Goal: Information Seeking & Learning: Understand process/instructions

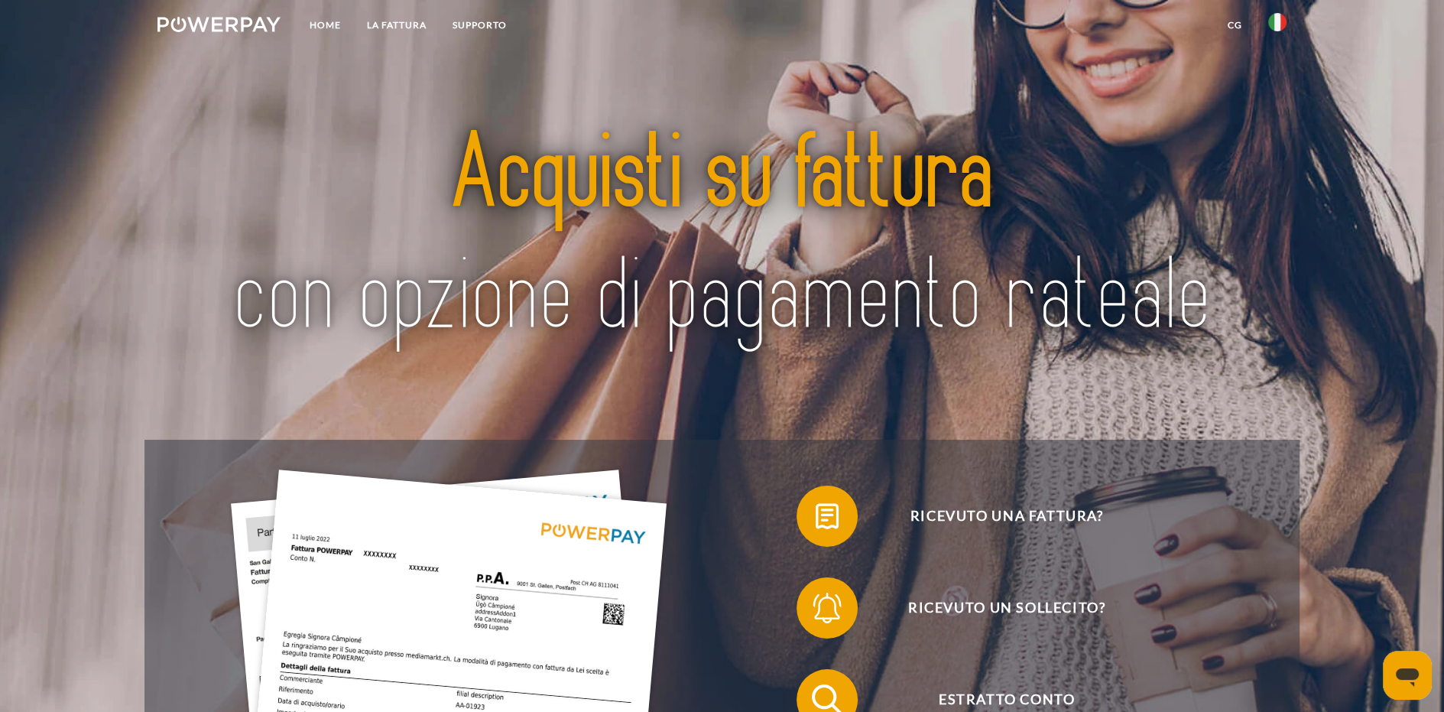
click at [1275, 24] on img at bounding box center [1278, 22] width 18 height 18
click at [1276, 23] on img at bounding box center [1278, 22] width 18 height 18
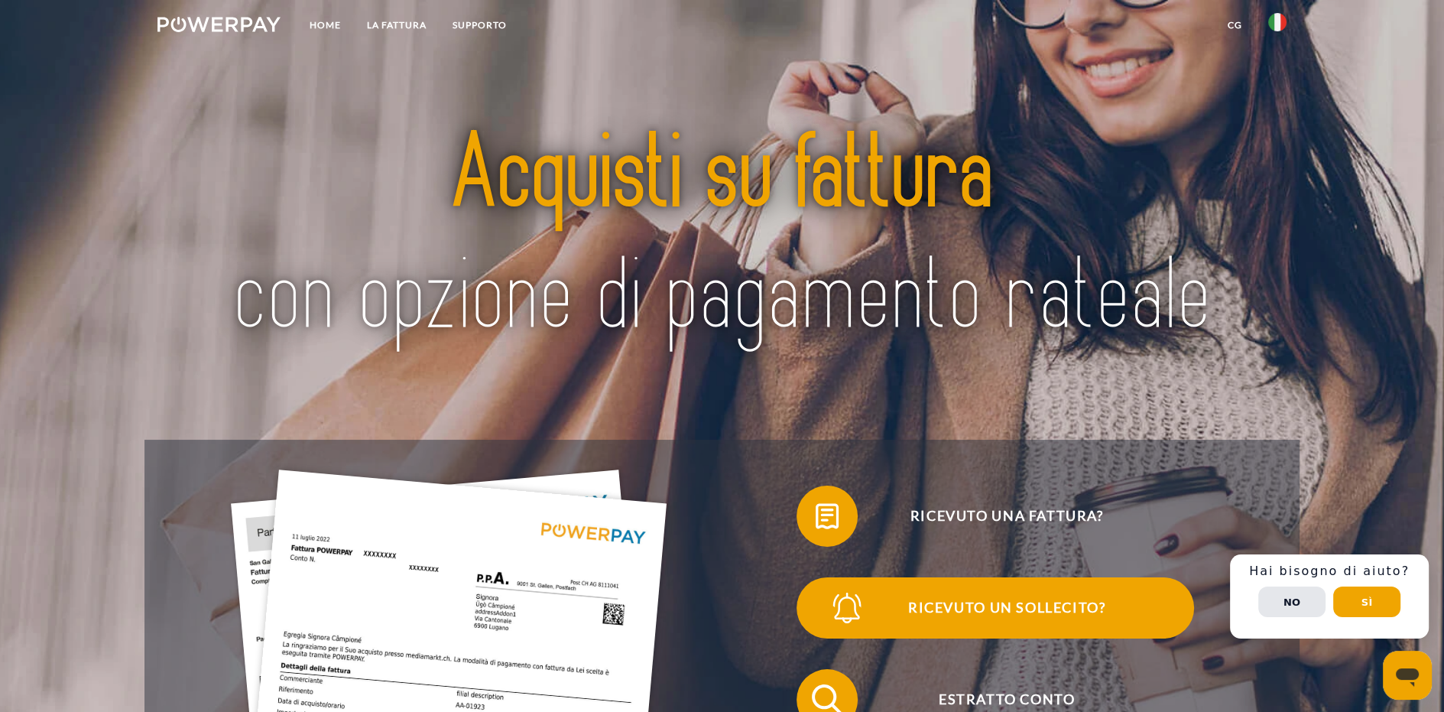
click at [1012, 577] on span "Ricevuto un sollecito?" at bounding box center [1007, 607] width 375 height 61
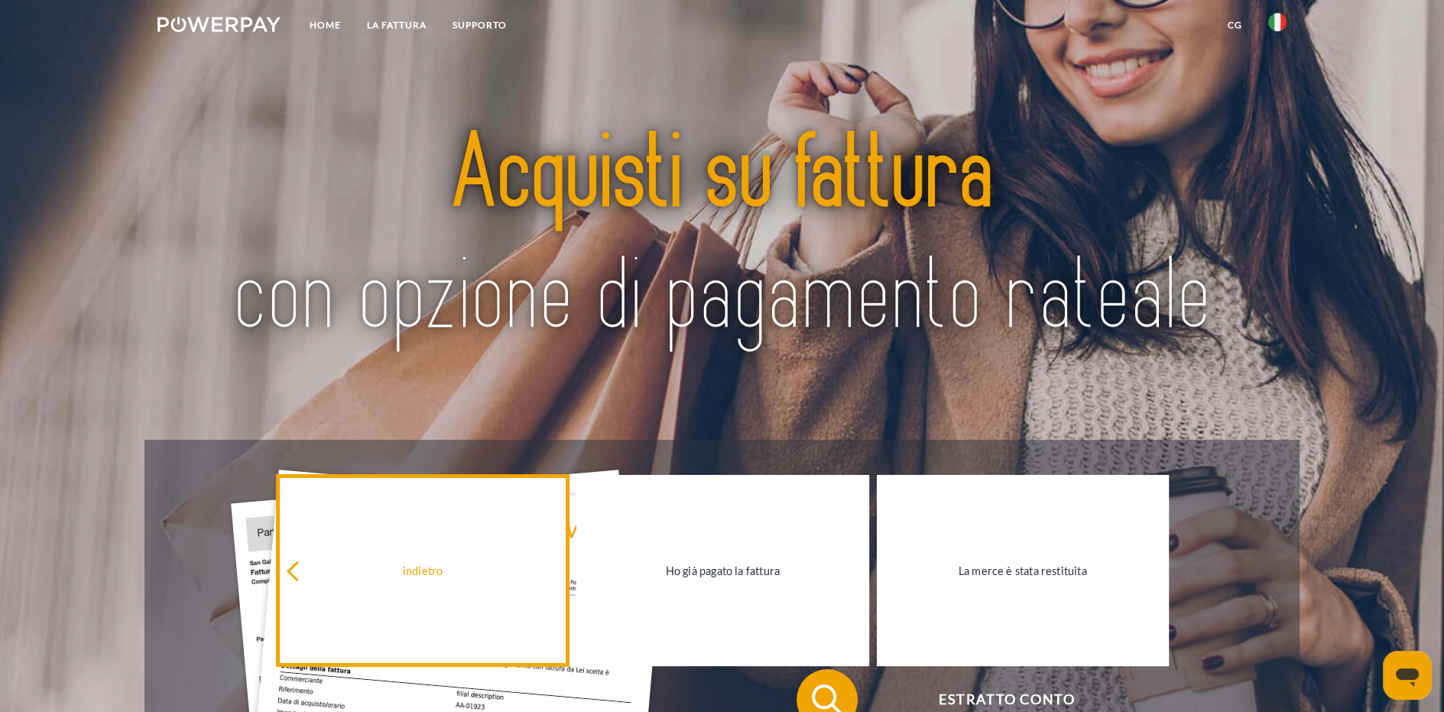
click at [304, 574] on icon at bounding box center [297, 571] width 21 height 21
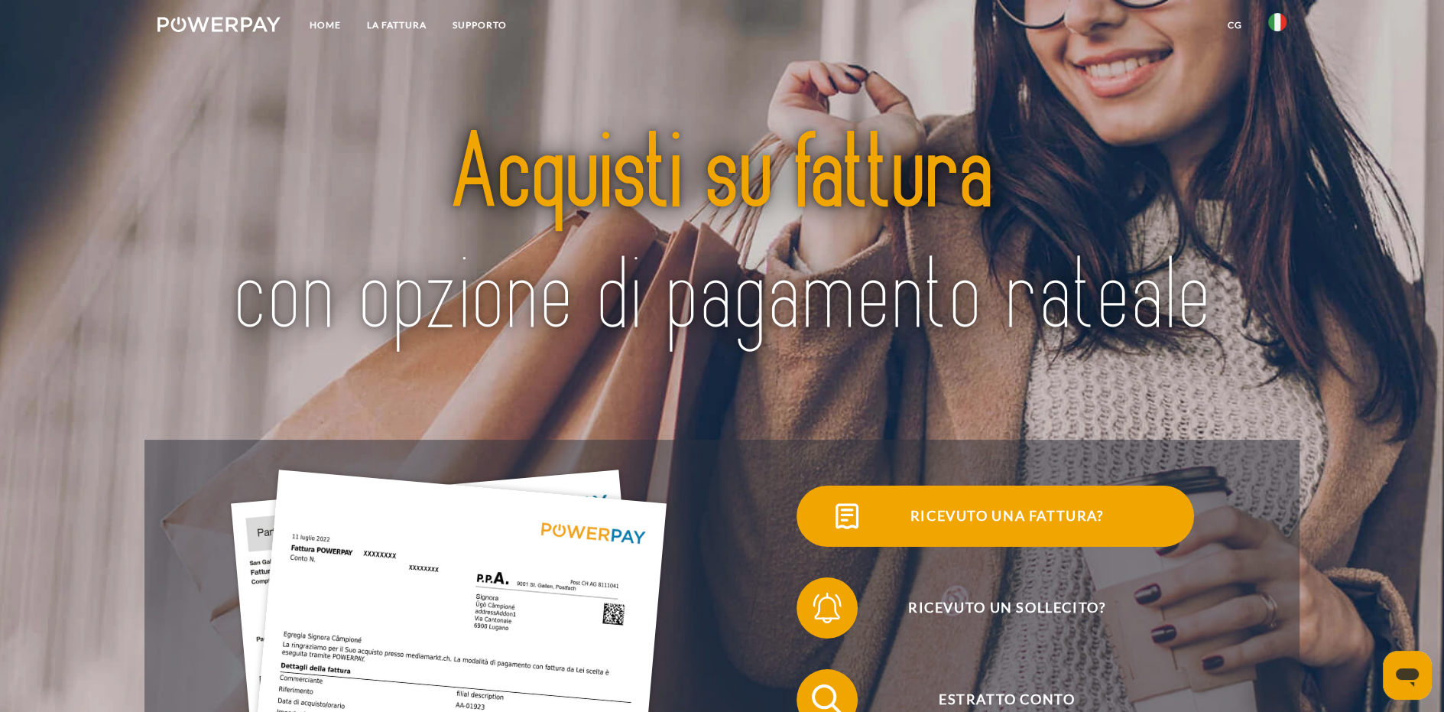
click at [820, 539] on span "Ricevuto una fattura?" at bounding box center [1007, 516] width 375 height 61
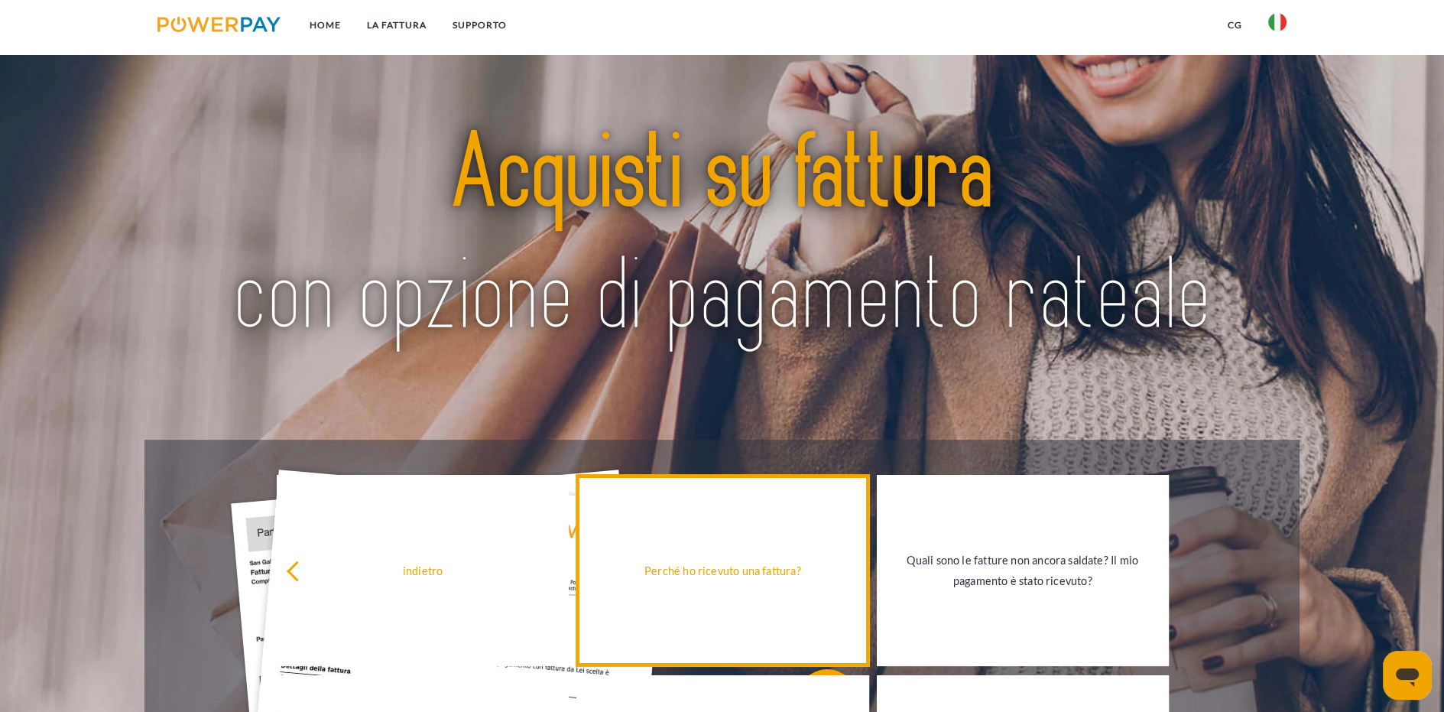
scroll to position [622, 0]
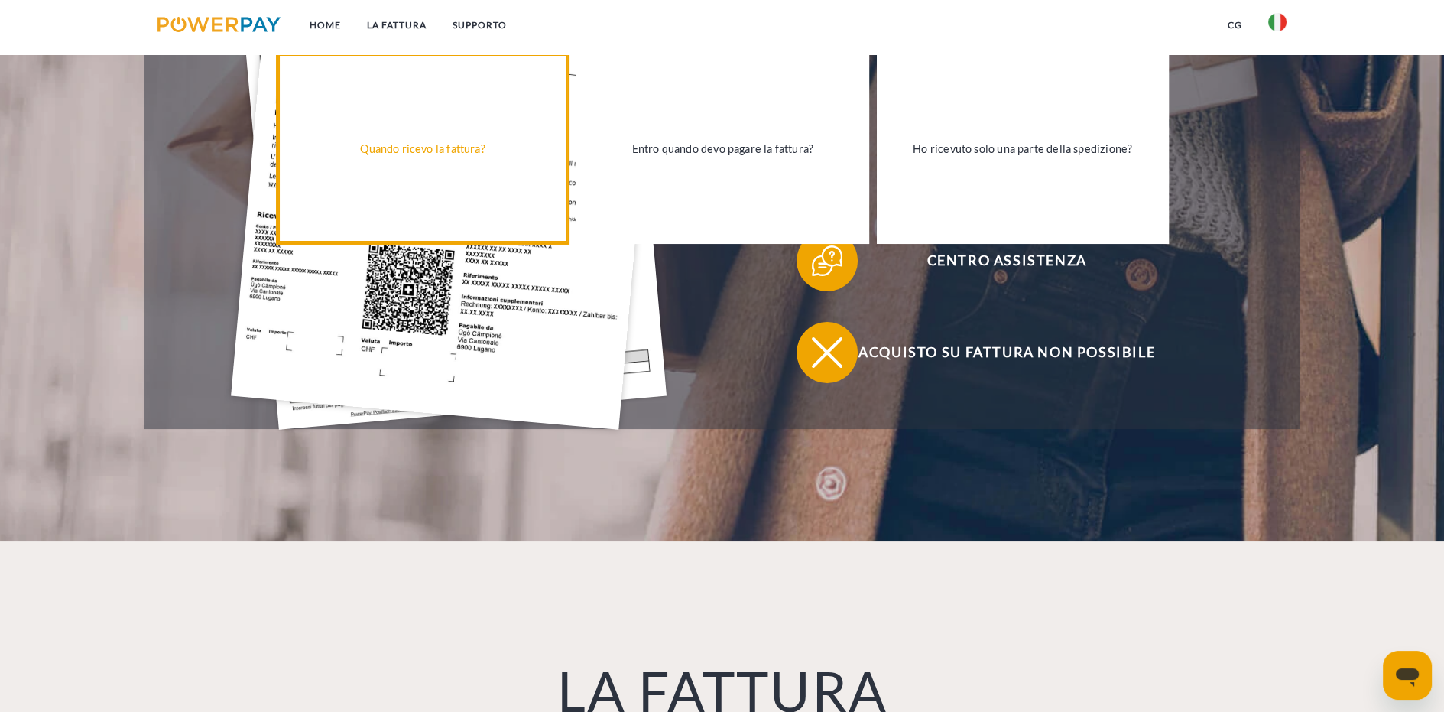
click at [421, 148] on div "Quando ricevo la fattura?" at bounding box center [423, 148] width 274 height 21
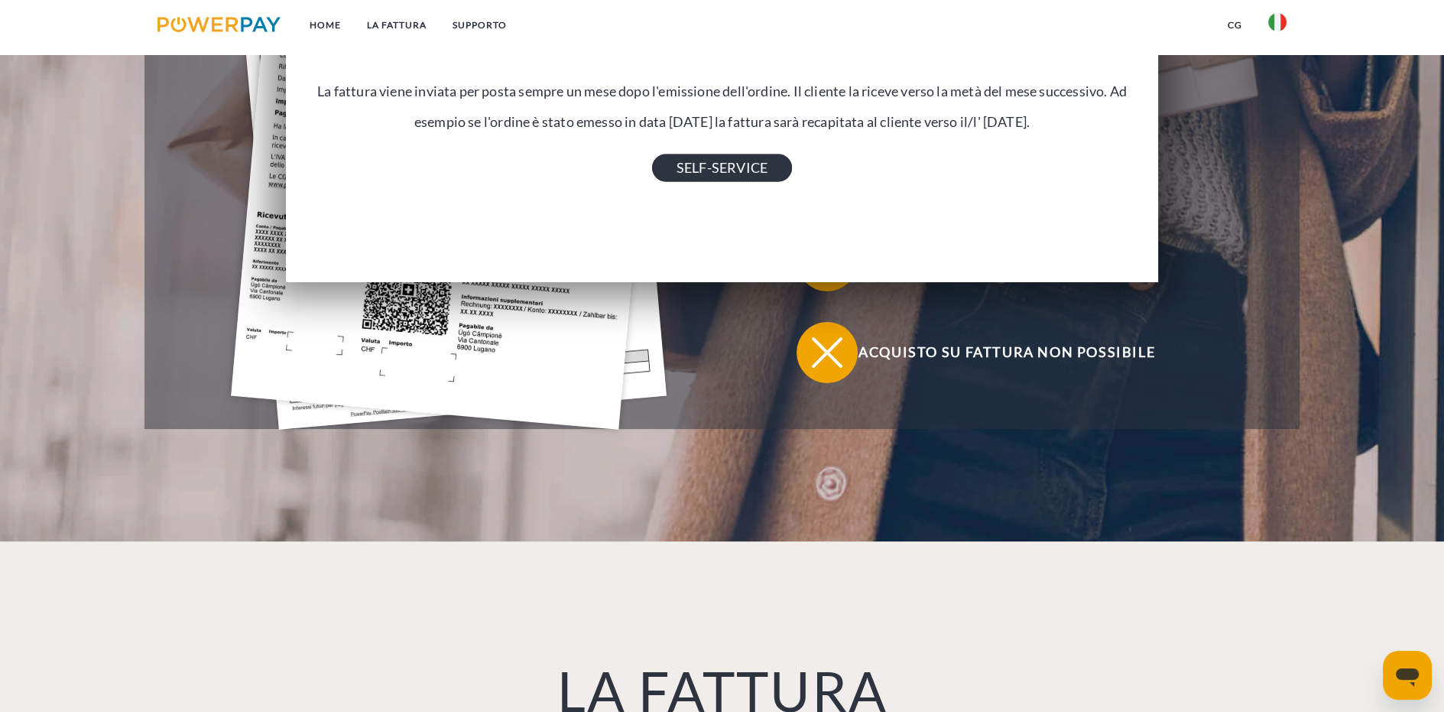
click at [716, 164] on link "SELF-SERVICE" at bounding box center [722, 168] width 140 height 28
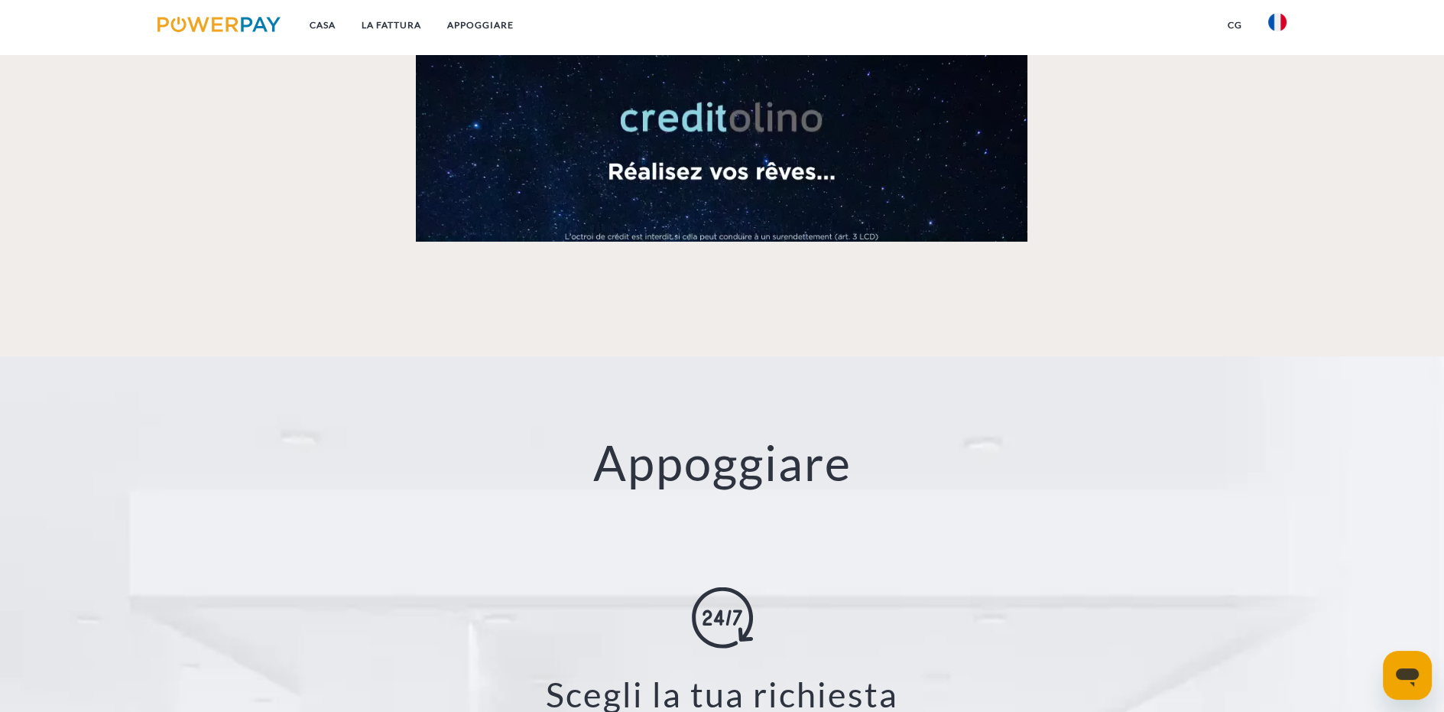
scroll to position [1869, 0]
